Goal: Transaction & Acquisition: Purchase product/service

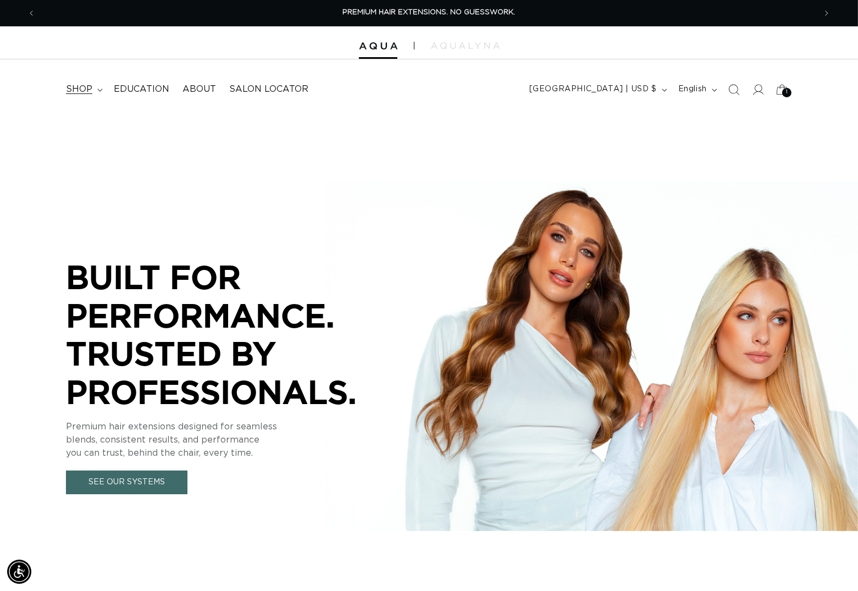
click at [98, 92] on summary "shop" at bounding box center [83, 89] width 48 height 25
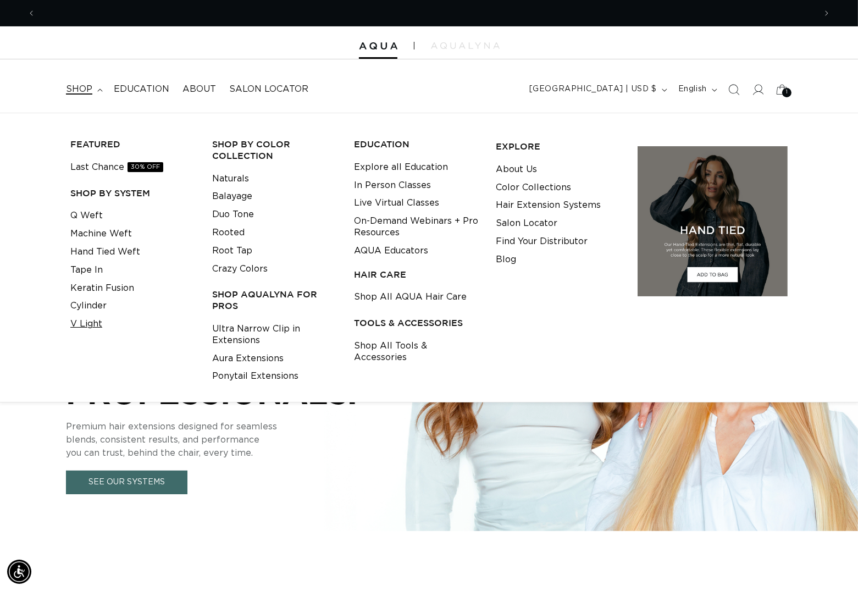
click at [91, 325] on link "V Light" at bounding box center [86, 324] width 32 height 18
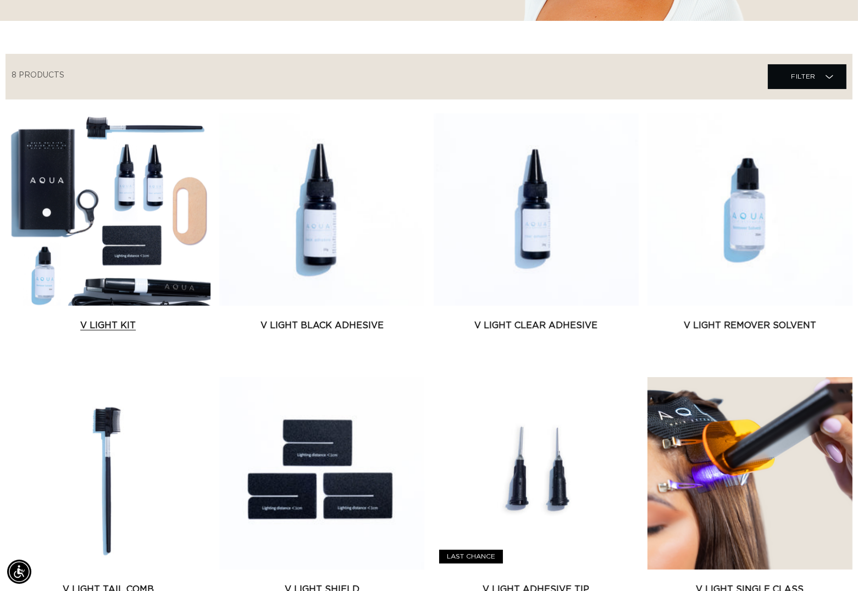
scroll to position [0, 1556]
click at [142, 319] on link "V Light Kit" at bounding box center [107, 325] width 205 height 13
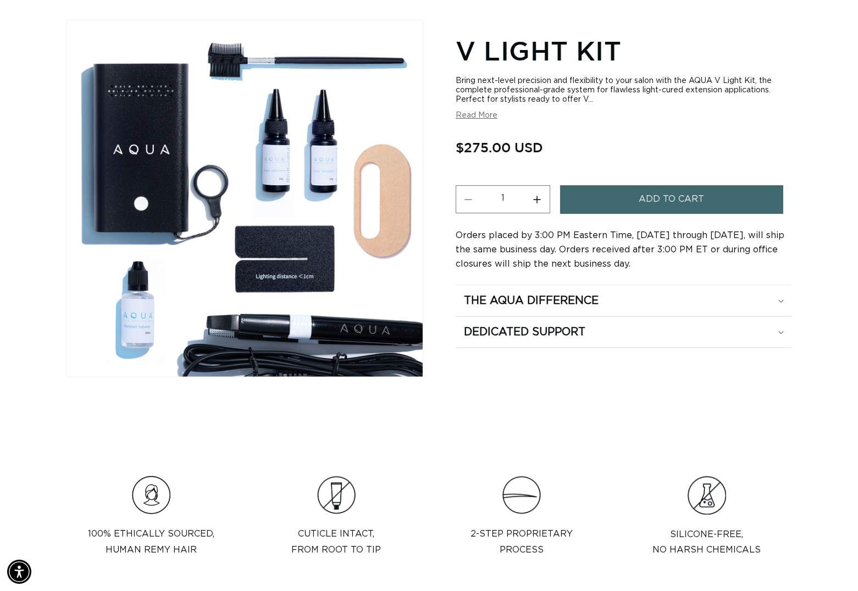
scroll to position [444, 0]
